Goal: Task Accomplishment & Management: Manage account settings

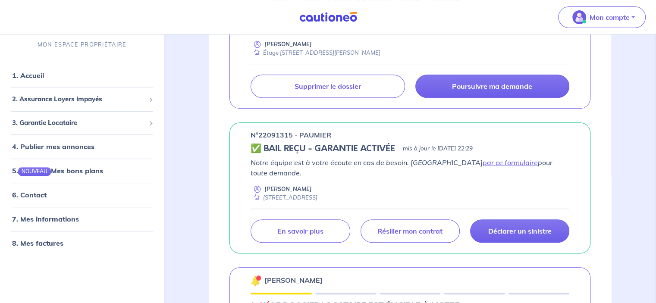
scroll to position [378, 0]
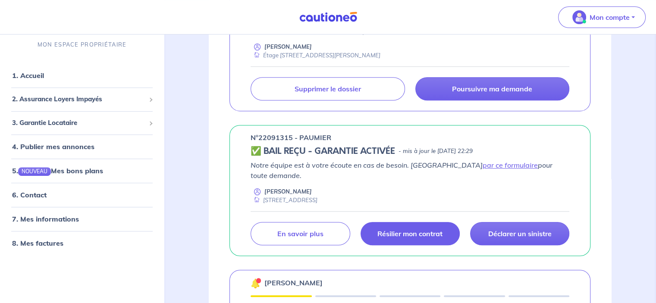
click at [403, 229] on p "Résilier mon contrat" at bounding box center [409, 233] width 65 height 9
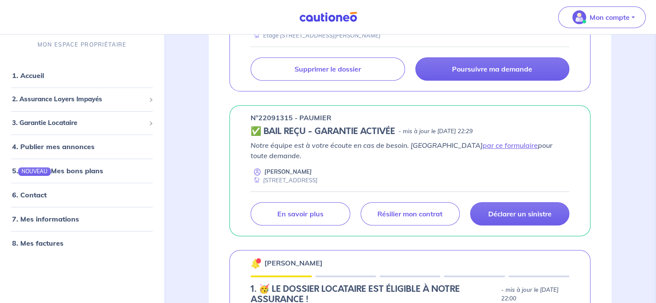
scroll to position [396, 0]
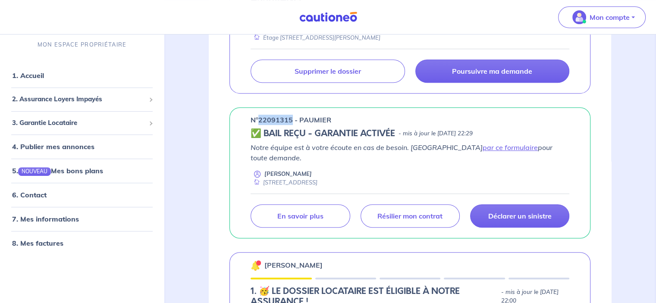
drag, startPoint x: 291, startPoint y: 119, endPoint x: 258, endPoint y: 122, distance: 33.0
click at [258, 122] on p "n°22091315 - PAUMIER" at bounding box center [291, 120] width 81 height 10
copy p "22091315"
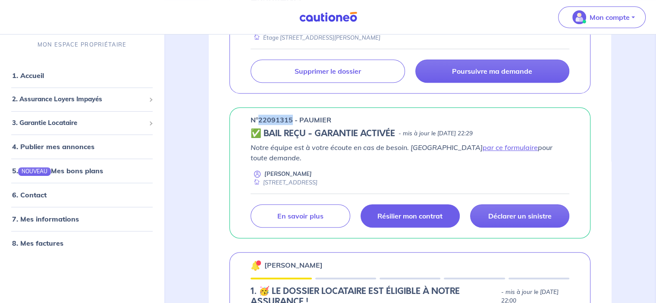
click at [406, 204] on link "Résilier mon contrat" at bounding box center [410, 215] width 99 height 23
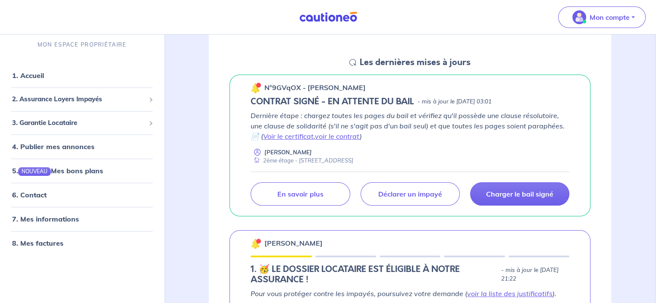
scroll to position [94, 0]
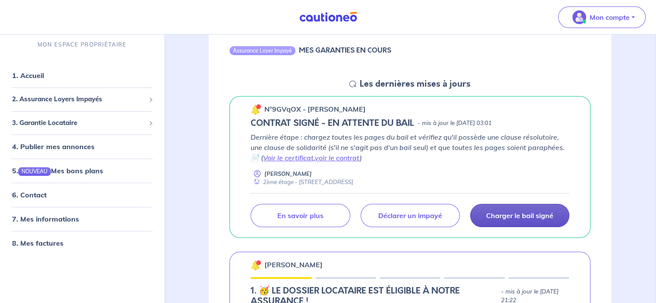
click at [519, 213] on p "Charger le bail signé" at bounding box center [519, 215] width 67 height 9
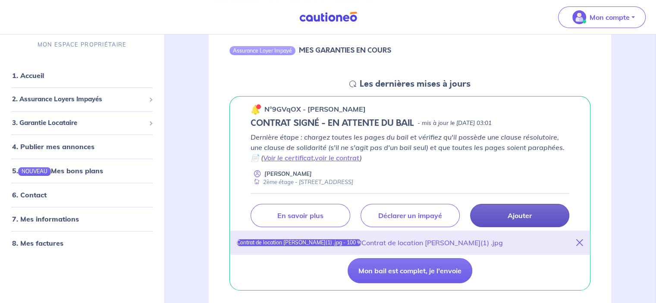
click at [515, 216] on p "Ajouter" at bounding box center [520, 215] width 24 height 9
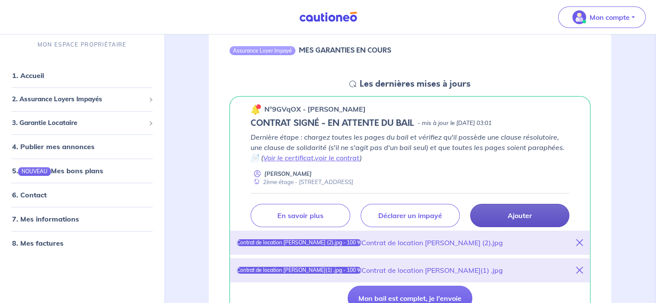
click at [524, 216] on p "Ajouter" at bounding box center [520, 215] width 24 height 9
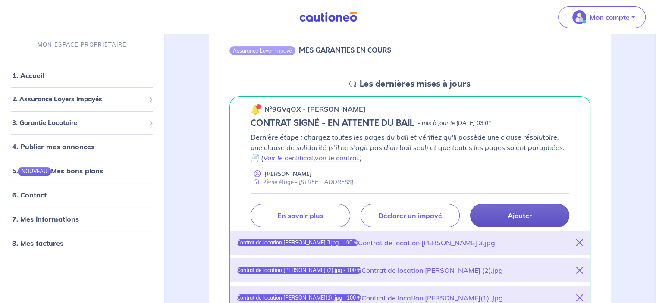
click at [504, 216] on link "Ajouter" at bounding box center [519, 215] width 99 height 23
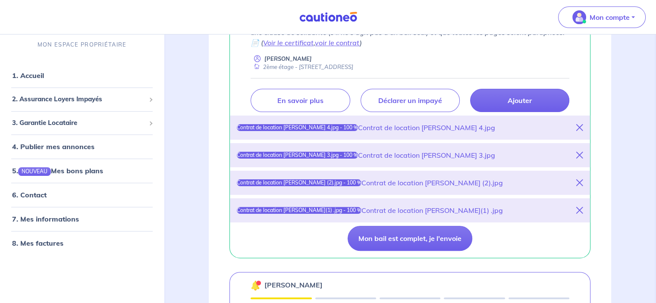
scroll to position [218, 0]
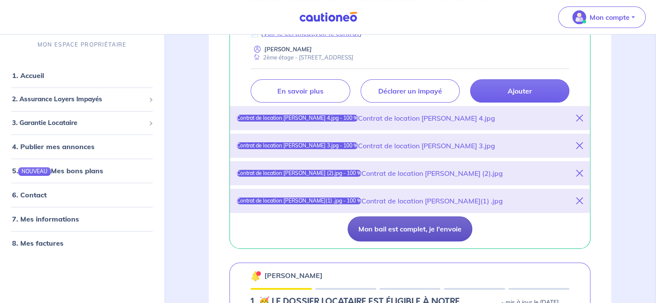
click at [405, 231] on button "Mon bail est complet, je l'envoie" at bounding box center [410, 228] width 125 height 25
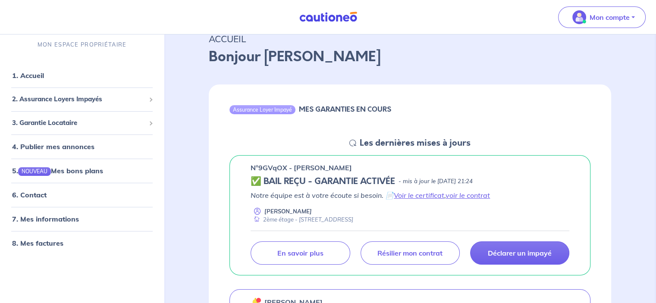
scroll to position [62, 0]
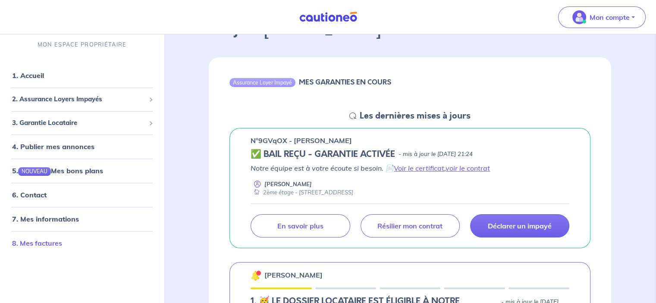
click at [38, 239] on link "8. Mes factures" at bounding box center [37, 243] width 50 height 9
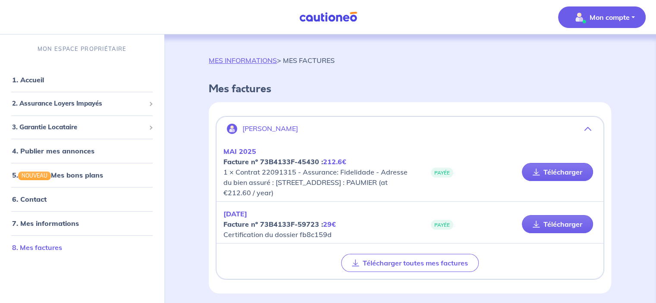
click at [62, 245] on link "8. Mes factures" at bounding box center [37, 247] width 50 height 9
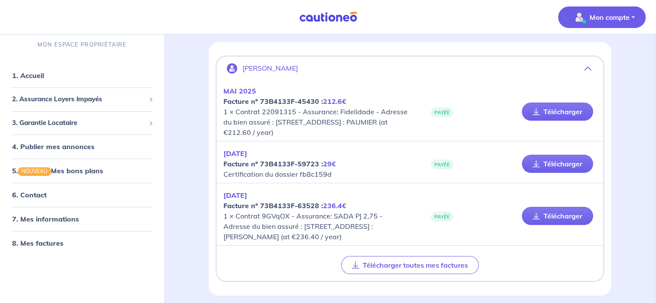
scroll to position [60, 0]
click at [621, 17] on p "Mon compte" at bounding box center [610, 17] width 40 height 10
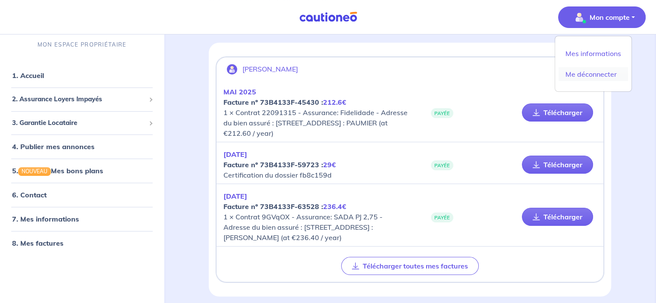
click at [575, 71] on link "Me déconnecter" at bounding box center [592, 74] width 69 height 14
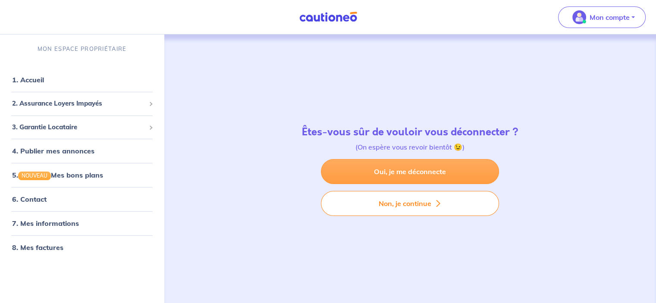
click at [398, 171] on link "Oui, je me déconnecte" at bounding box center [410, 171] width 178 height 25
